Goal: Information Seeking & Learning: Learn about a topic

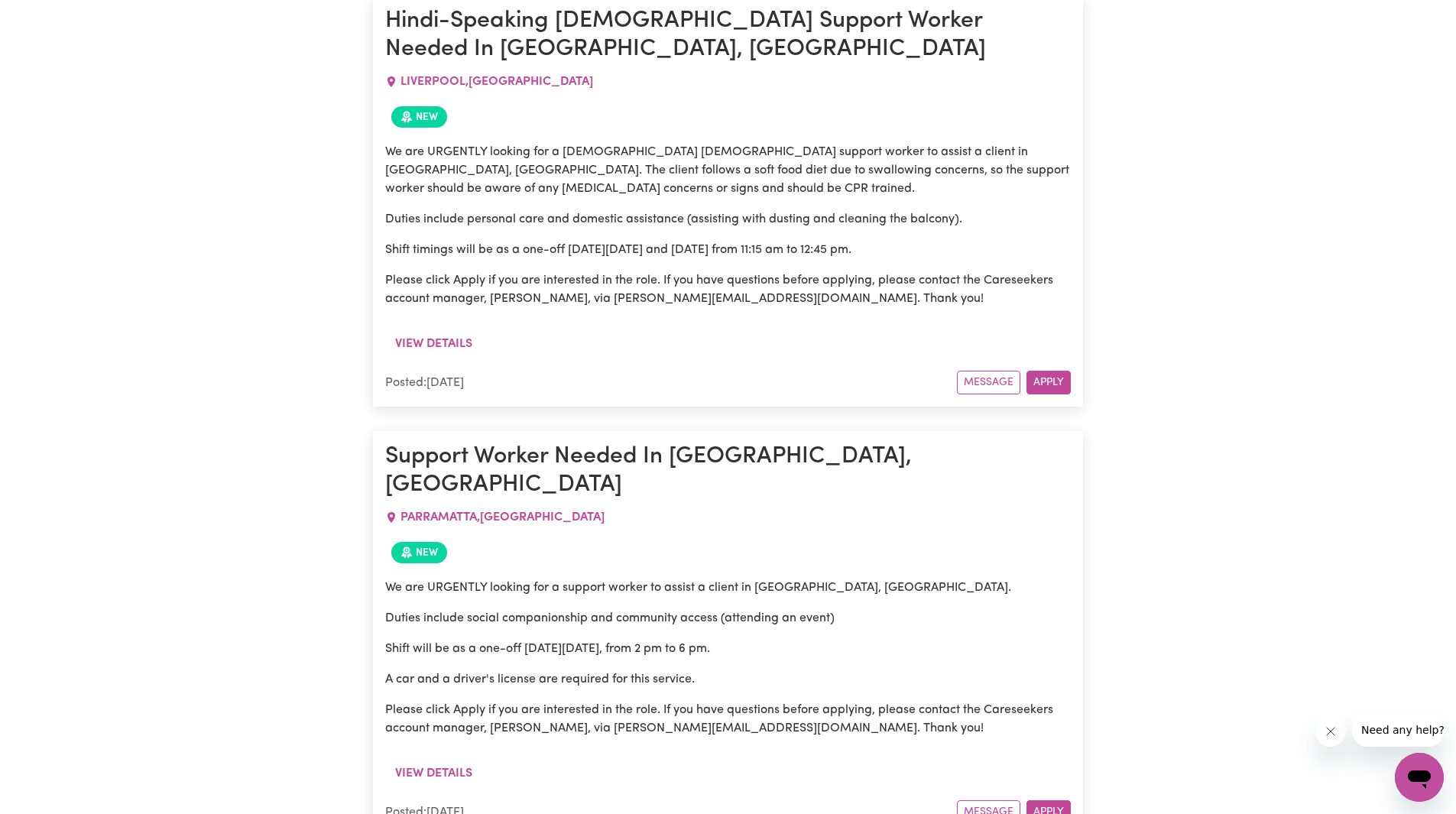
scroll to position [2191, 0]
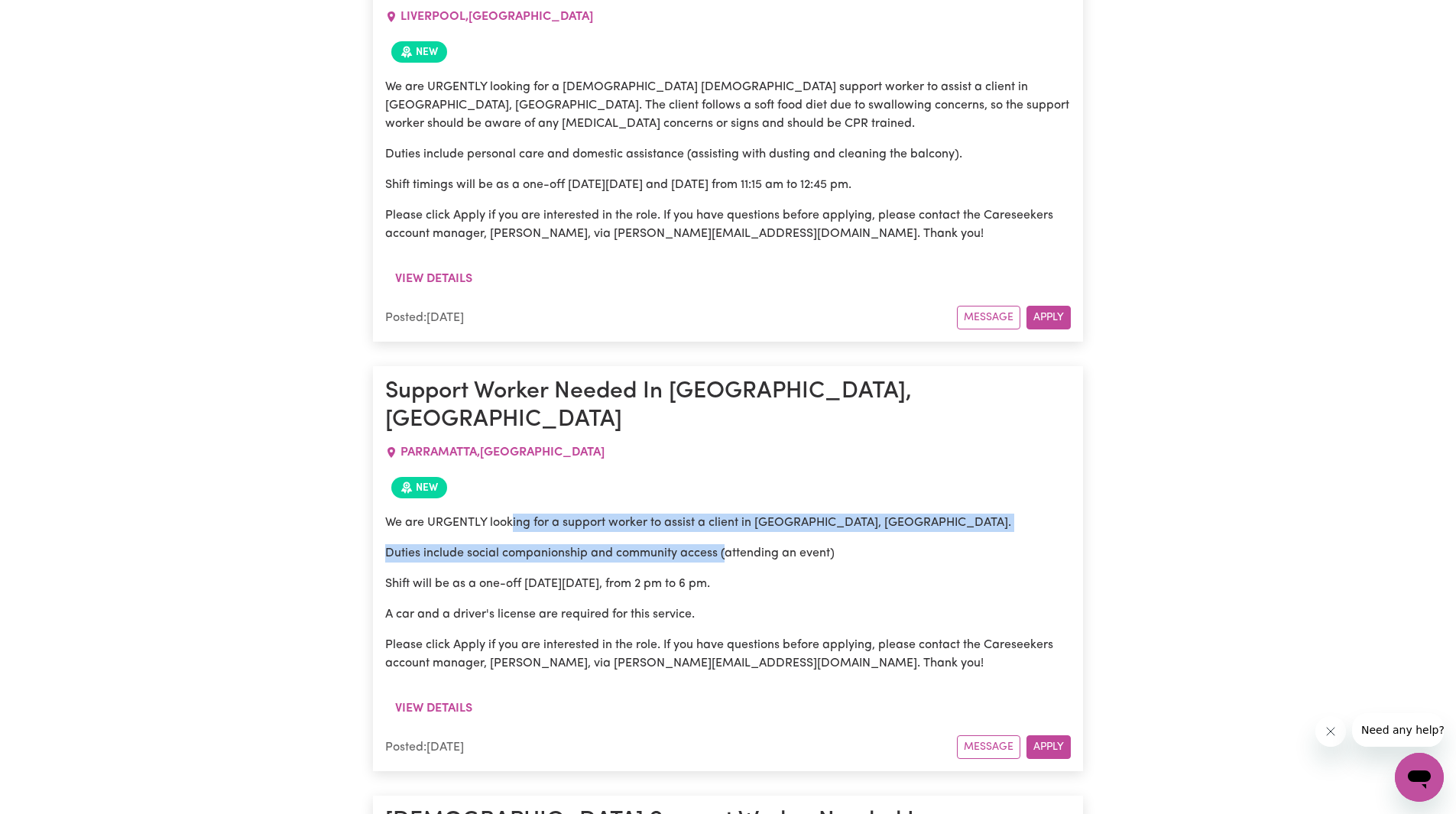
drag, startPoint x: 515, startPoint y: 357, endPoint x: 726, endPoint y: 381, distance: 212.4
click at [726, 514] on div "We are URGENTLY looking for a support worker to assist a client in [GEOGRAPHIC_…" at bounding box center [727, 593] width 685 height 159
click at [727, 544] on p "Duties include social companionship and community access (attending an event)" at bounding box center [727, 553] width 685 height 18
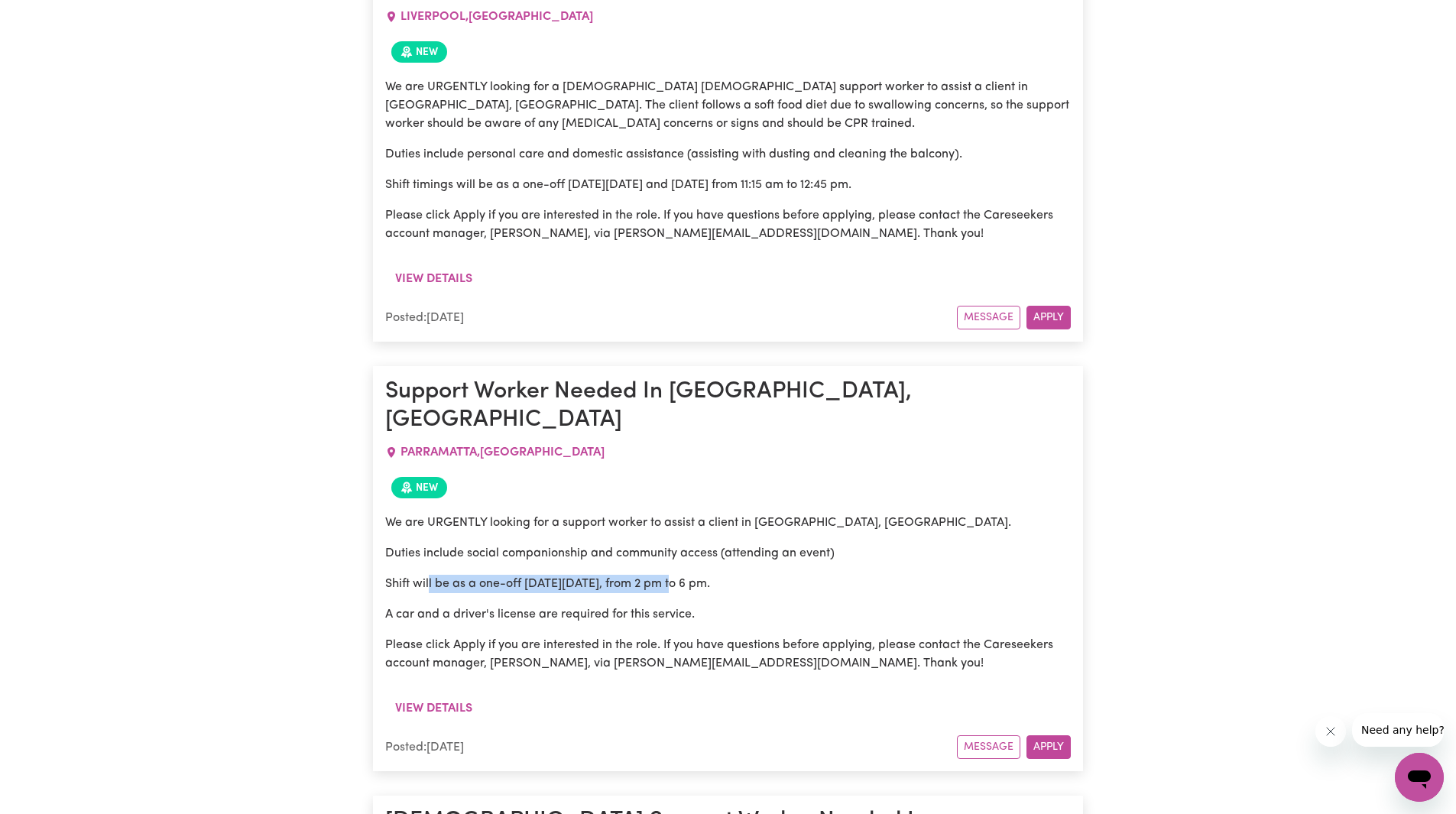
drag, startPoint x: 429, startPoint y: 426, endPoint x: 672, endPoint y: 422, distance: 243.0
click at [668, 575] on p "Shift will be as a one-off [DATE][DATE], from 2 pm to 6 pm." at bounding box center [727, 584] width 685 height 18
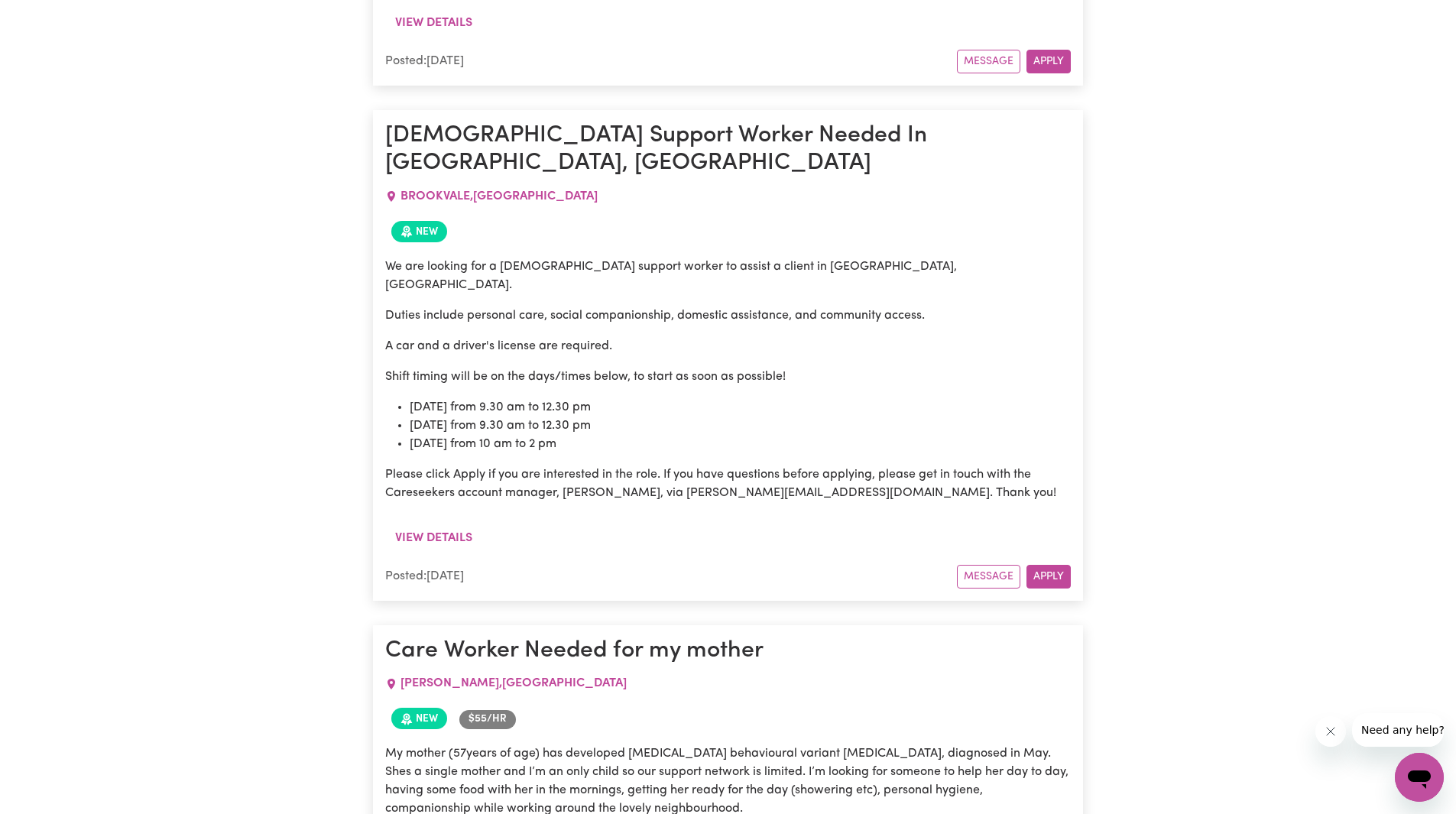
scroll to position [5326, 0]
drag, startPoint x: 556, startPoint y: 322, endPoint x: 782, endPoint y: 333, distance: 226.3
click at [765, 744] on p "My mother (57years of age) has developed [MEDICAL_DATA] behavioural variant [ME…" at bounding box center [727, 781] width 685 height 73
click at [803, 744] on p "My mother (57years of age) has developed [MEDICAL_DATA] behavioural variant [ME…" at bounding box center [727, 781] width 685 height 73
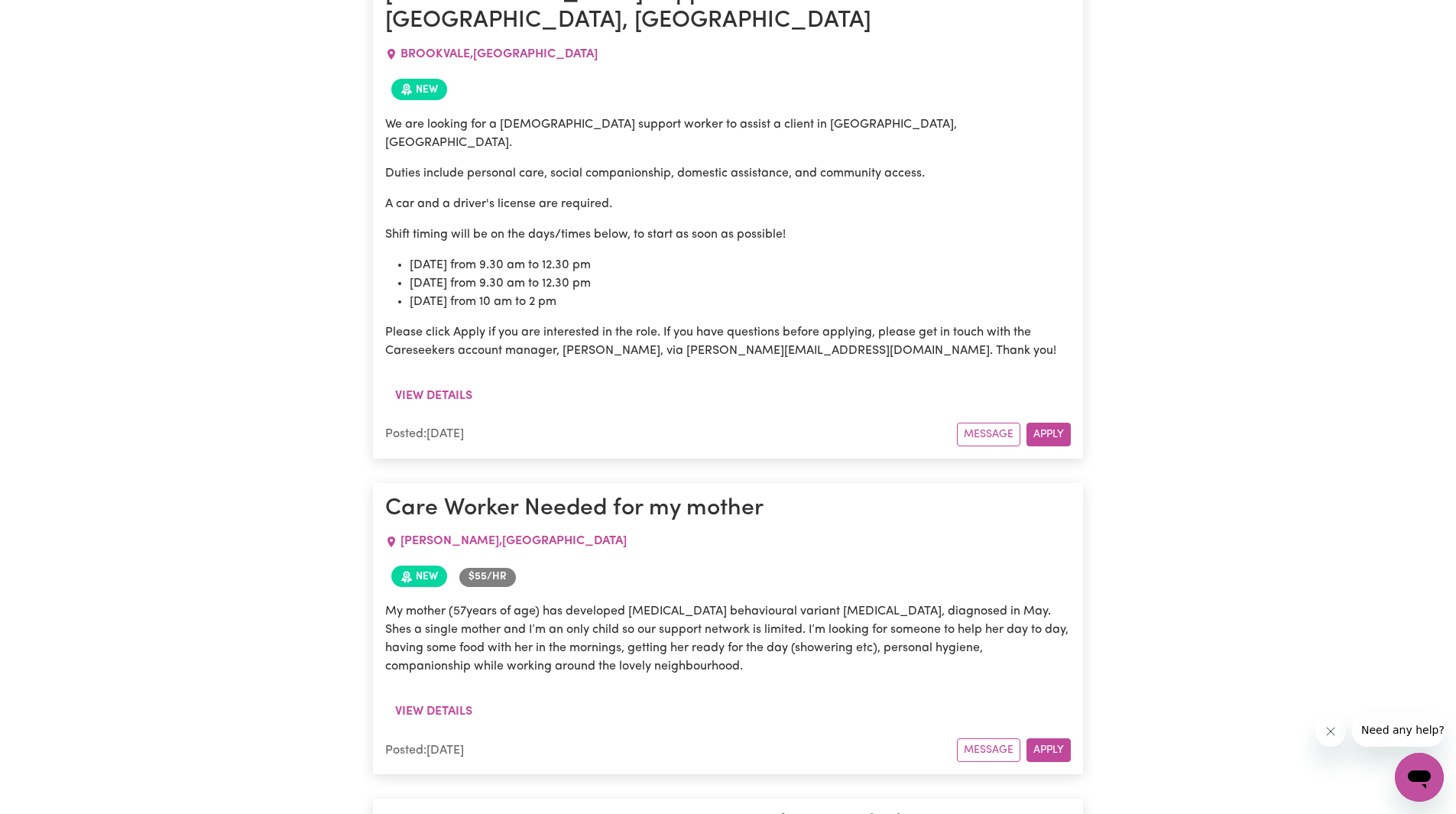
scroll to position [5478, 0]
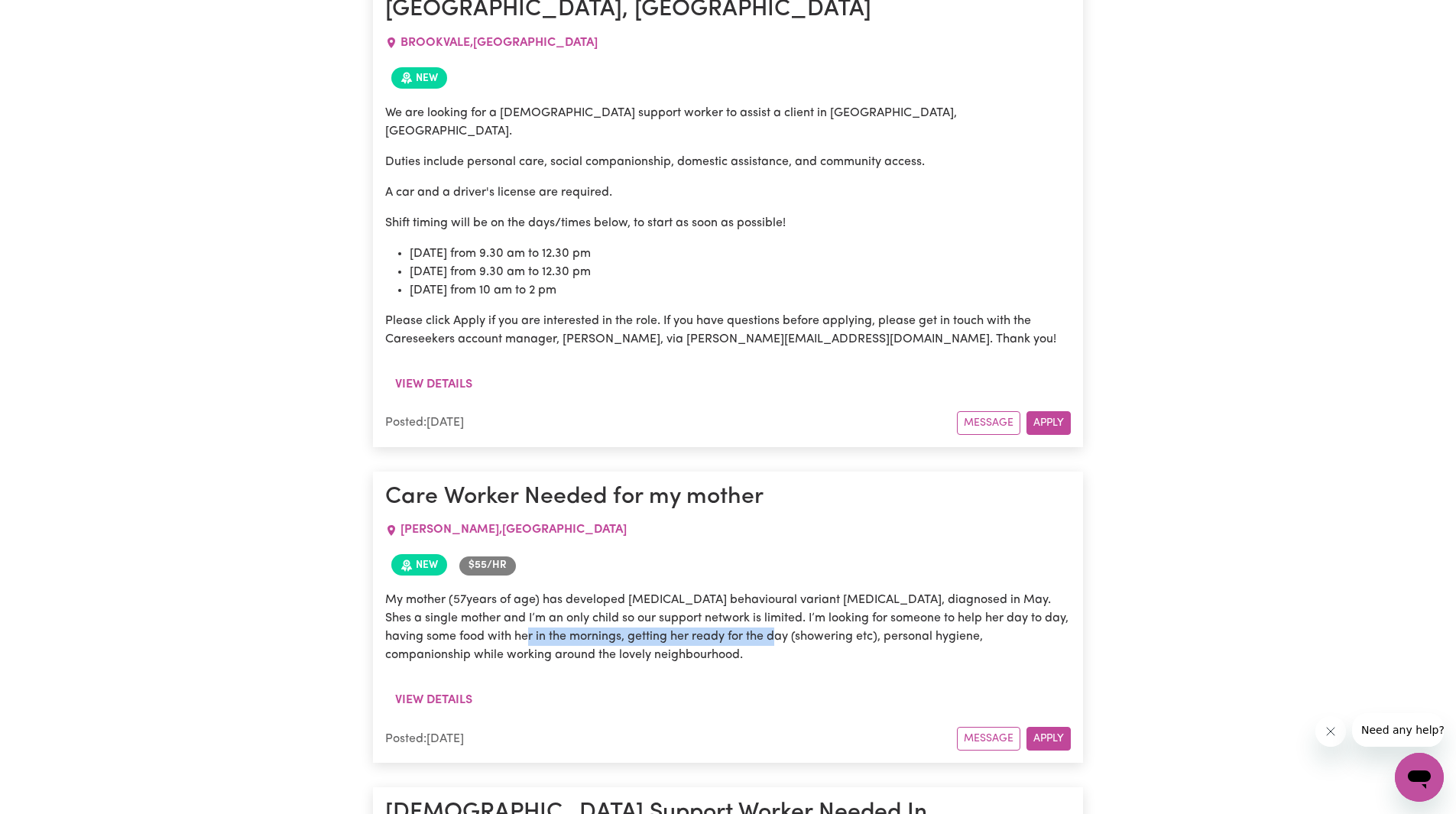
drag, startPoint x: 528, startPoint y: 210, endPoint x: 802, endPoint y: 205, distance: 274.0
click at [800, 591] on p "My mother (57years of age) has developed [MEDICAL_DATA] behavioural variant [ME…" at bounding box center [727, 627] width 685 height 73
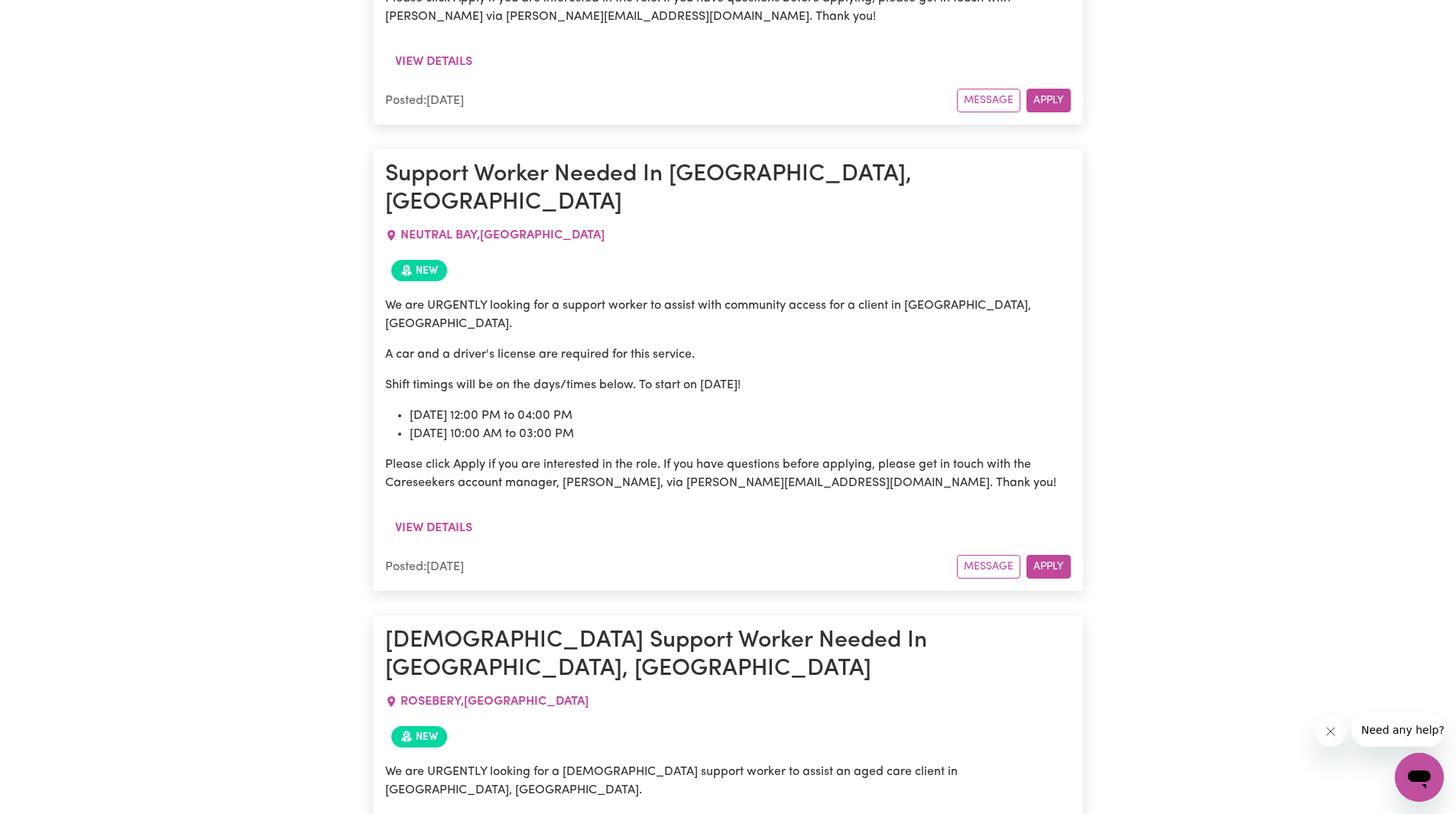
scroll to position [8995, 0]
drag, startPoint x: 514, startPoint y: 380, endPoint x: 702, endPoint y: 466, distance: 206.7
drag, startPoint x: 610, startPoint y: 478, endPoint x: 884, endPoint y: 469, distance: 274.1
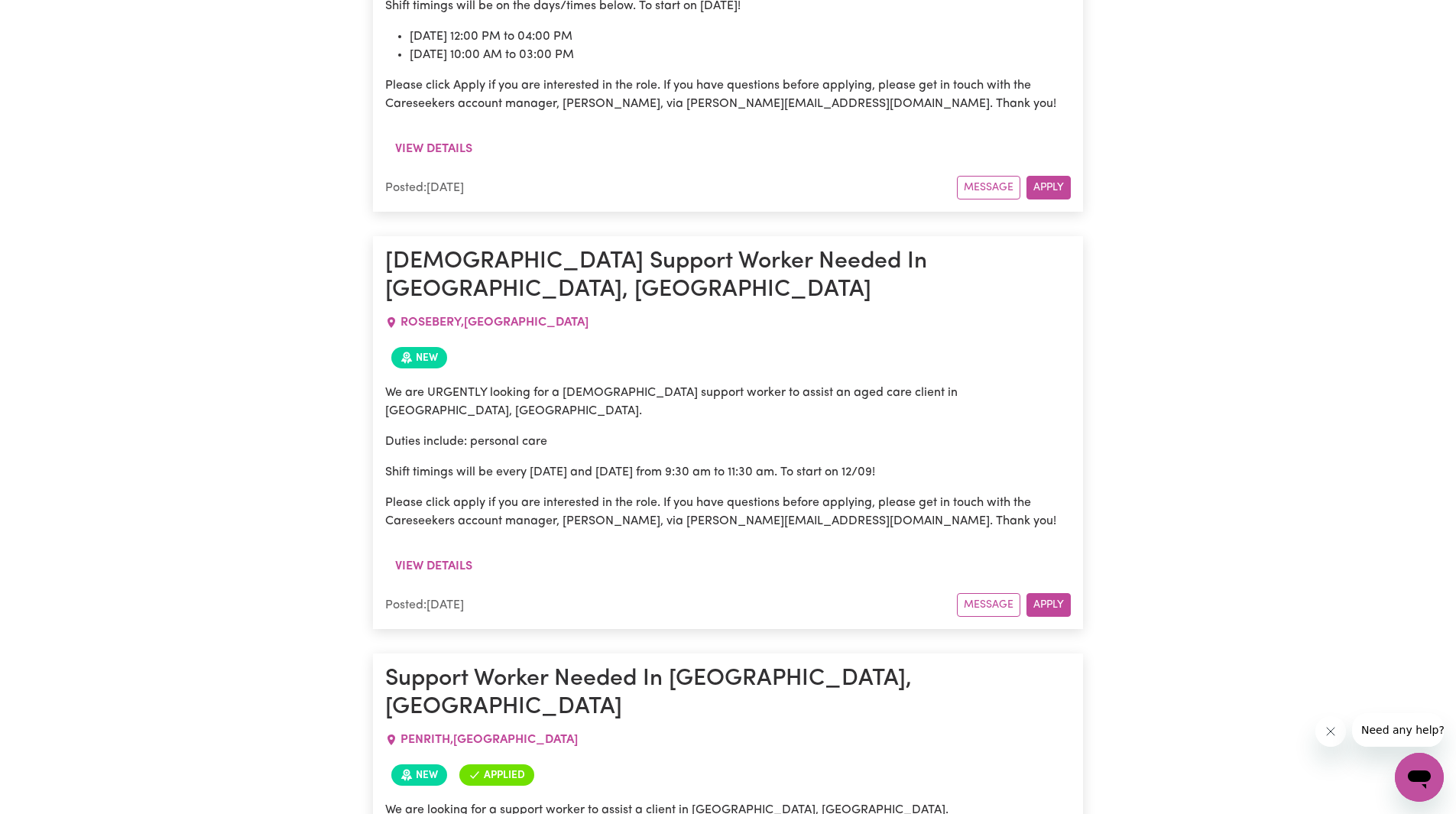
scroll to position [9376, 0]
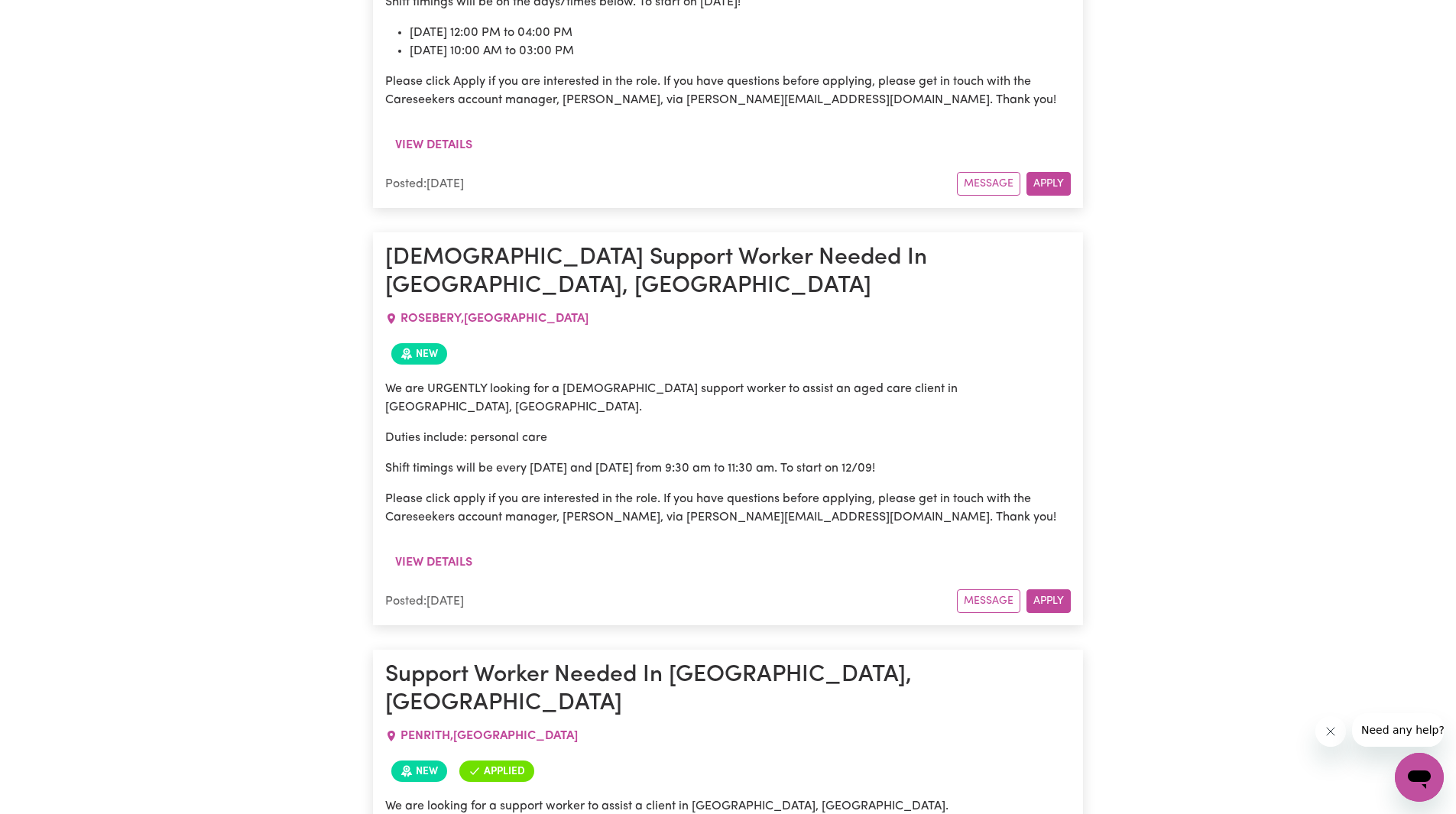
drag, startPoint x: 468, startPoint y: 388, endPoint x: 996, endPoint y: 429, distance: 529.6
drag, startPoint x: 450, startPoint y: 485, endPoint x: 911, endPoint y: 488, distance: 461.0
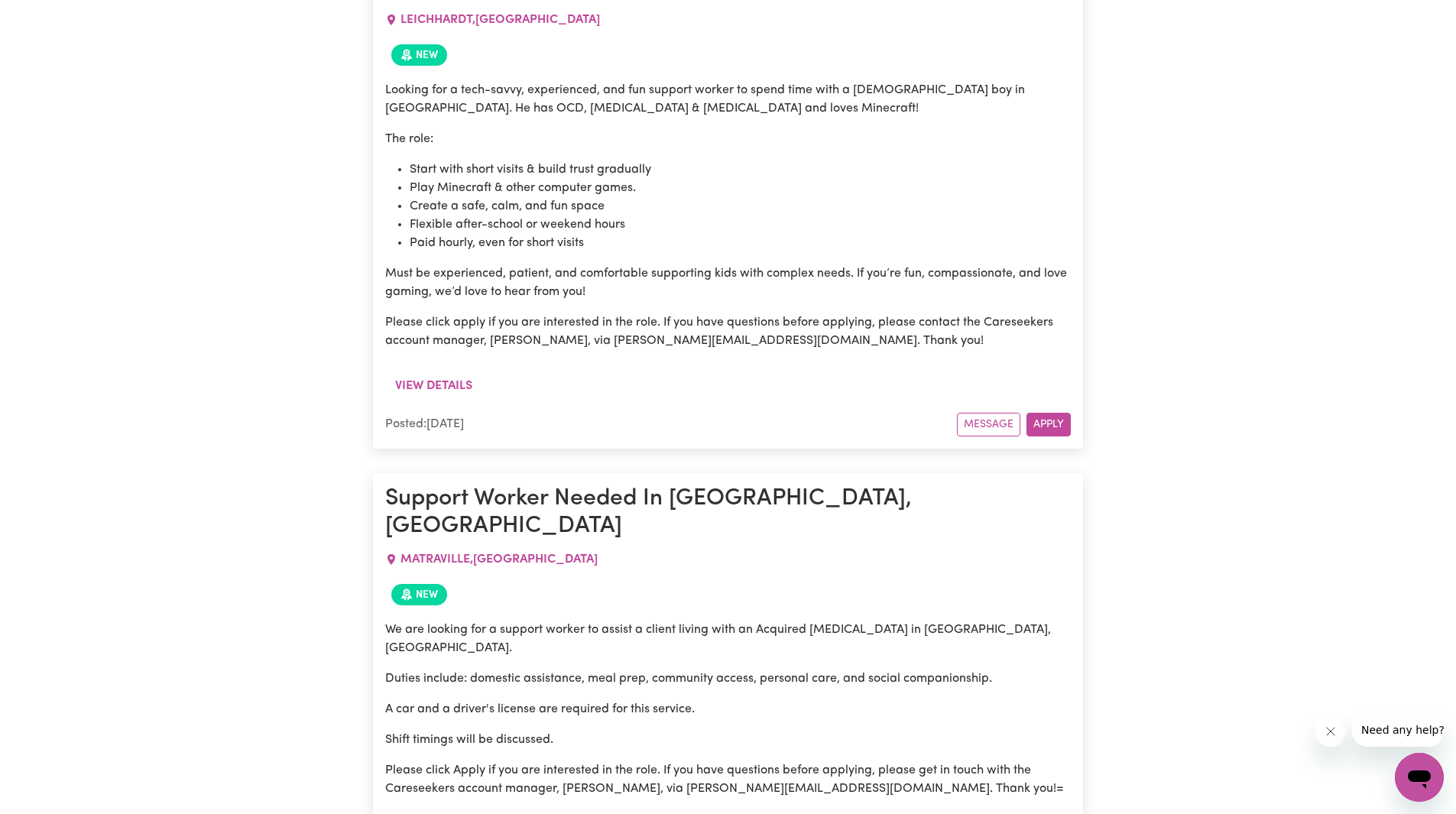
scroll to position [10905, 0]
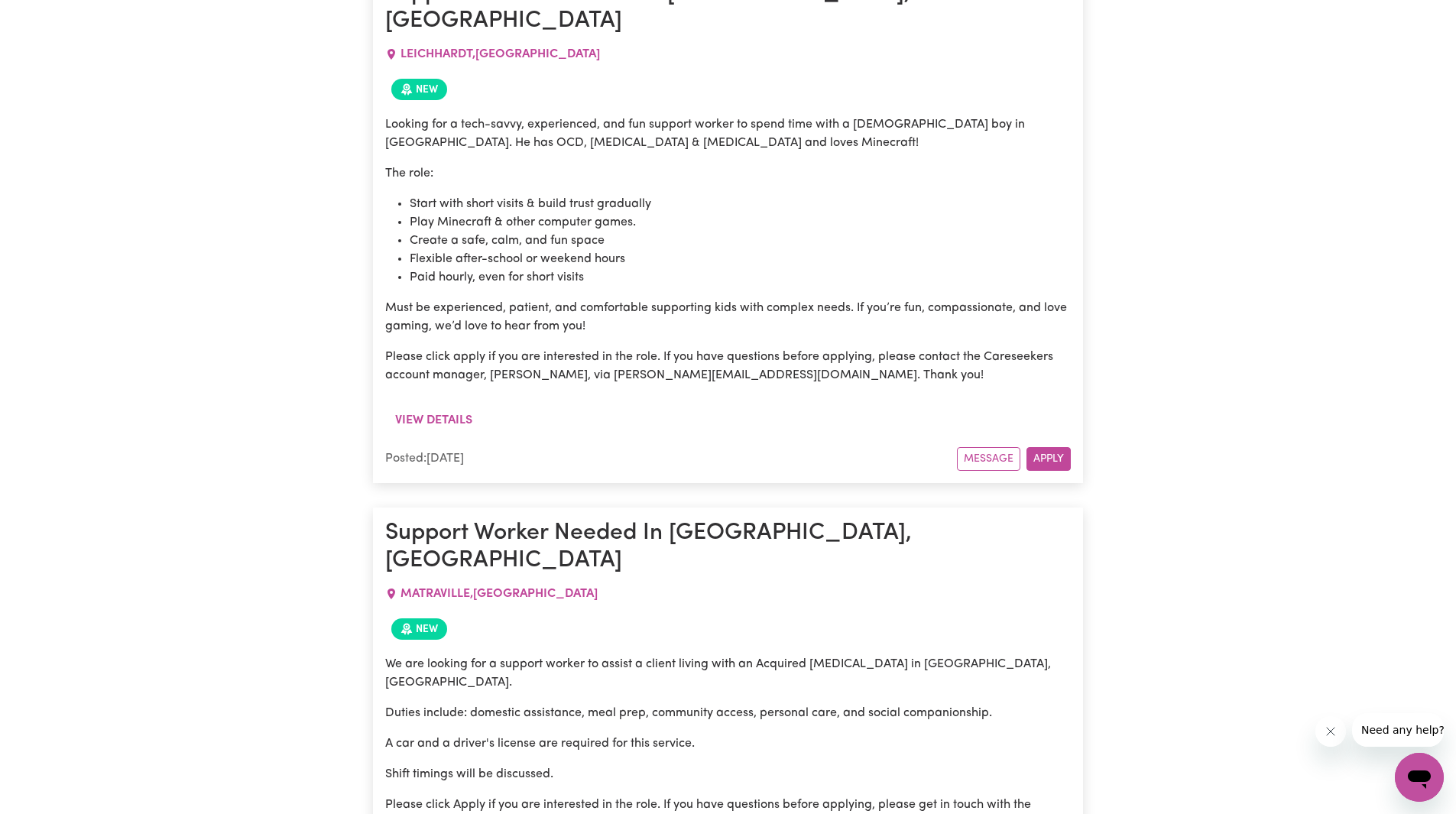
drag, startPoint x: 688, startPoint y: 77, endPoint x: 811, endPoint y: 91, distance: 123.8
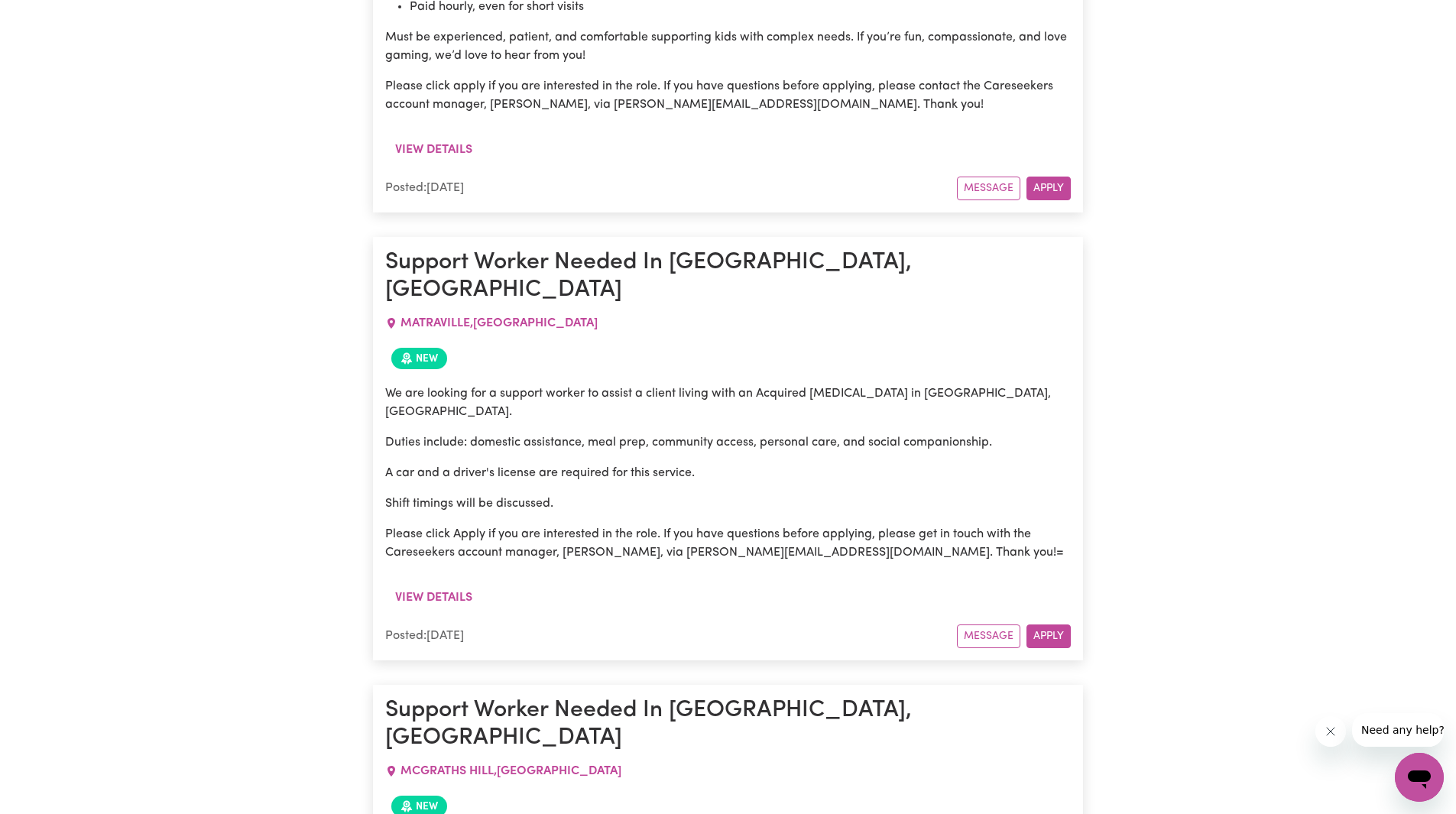
scroll to position [11211, 0]
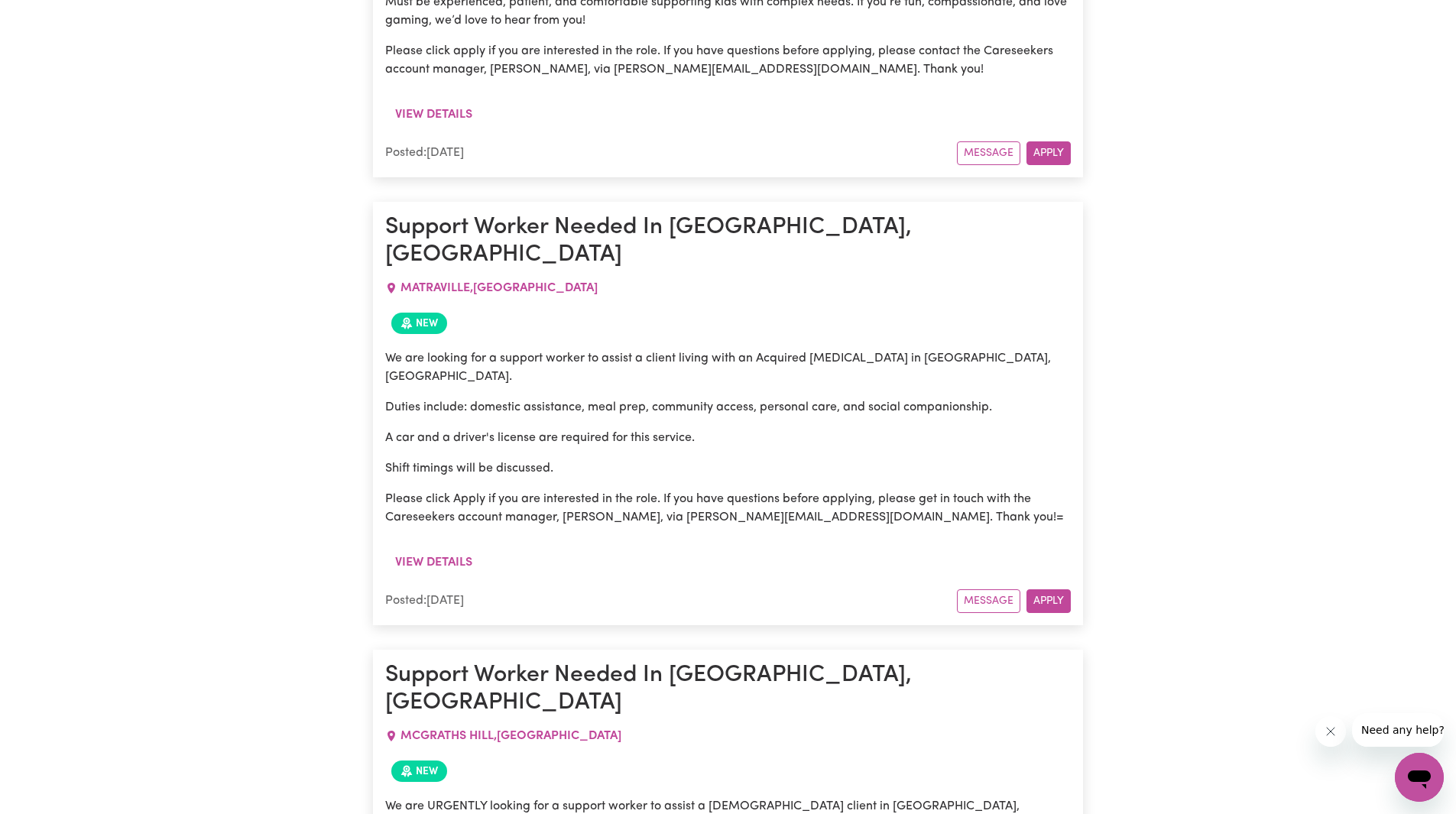
drag, startPoint x: 467, startPoint y: 361, endPoint x: 645, endPoint y: 372, distance: 178.3
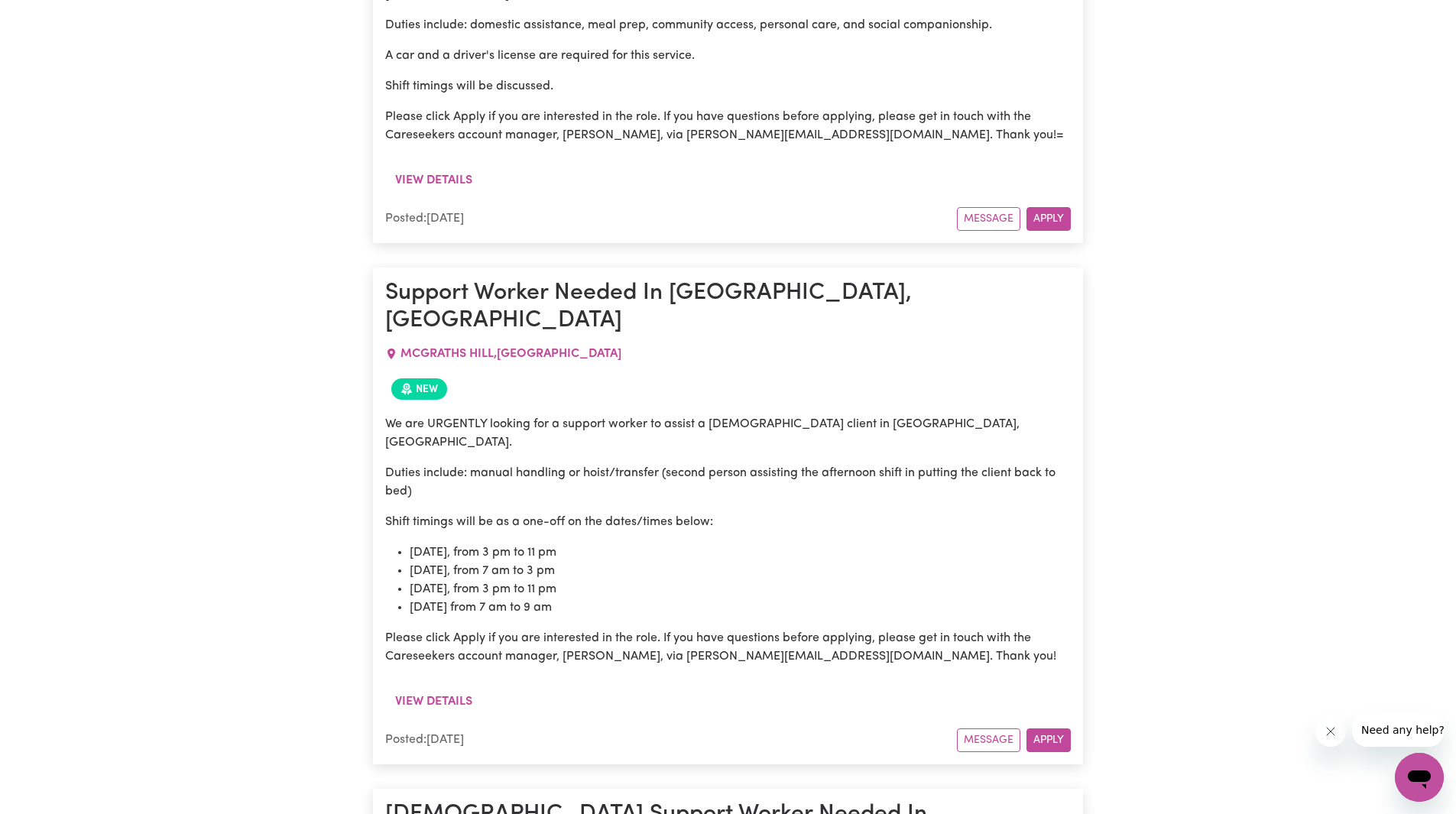
scroll to position [11822, 0]
